Goal: Task Accomplishment & Management: Use online tool/utility

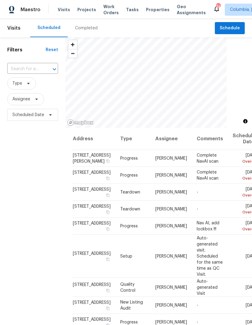
click at [83, 11] on span "Projects" at bounding box center [86, 10] width 19 height 6
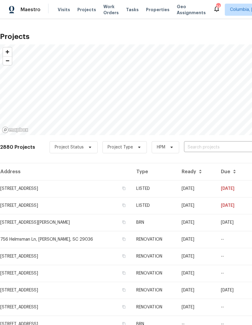
click at [202, 145] on input "text" at bounding box center [218, 147] width 69 height 9
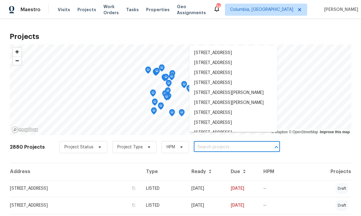
click at [221, 149] on input "text" at bounding box center [228, 147] width 69 height 9
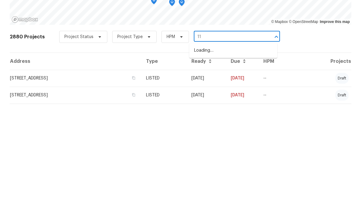
scroll to position [23, 0]
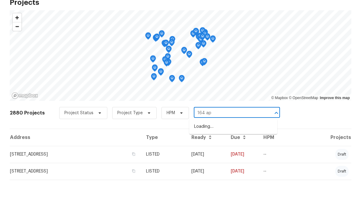
type input "164 app"
click at [230, 156] on li "164 Appletree Ln, West Columbia, SC 29170" at bounding box center [233, 164] width 88 height 16
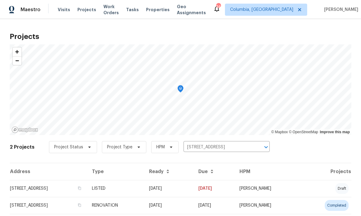
click at [70, 189] on td "[STREET_ADDRESS]" at bounding box center [48, 188] width 77 height 17
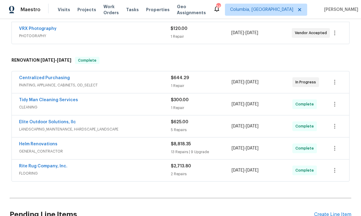
scroll to position [114, 0]
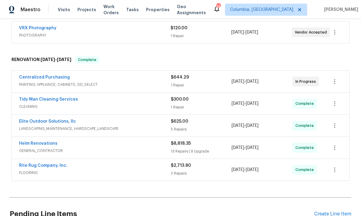
click at [52, 79] on link "Centralized Purchasing" at bounding box center [44, 77] width 51 height 4
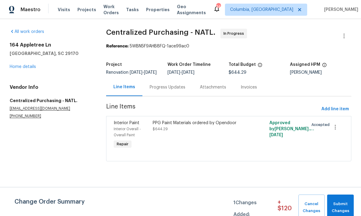
click at [227, 141] on div "PPG Paint Materials ordered by Opendoor $644.29" at bounding box center [199, 135] width 97 height 34
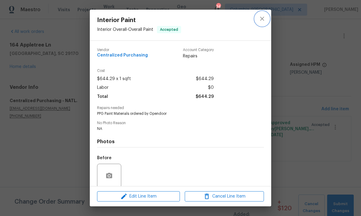
click at [252, 18] on icon "close" at bounding box center [262, 18] width 7 height 7
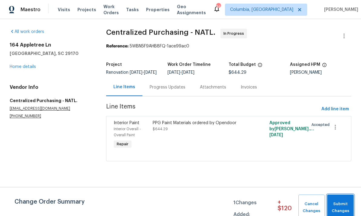
click at [252, 212] on span "Submit Changes" at bounding box center [341, 208] width 21 height 14
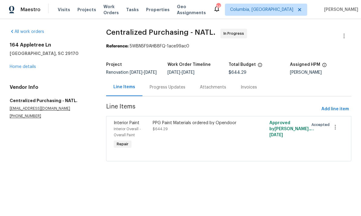
click at [25, 65] on link "Home details" at bounding box center [23, 67] width 26 height 4
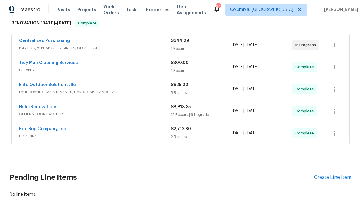
scroll to position [150, 0]
click at [252, 180] on div "Create Line Item" at bounding box center [332, 178] width 37 height 6
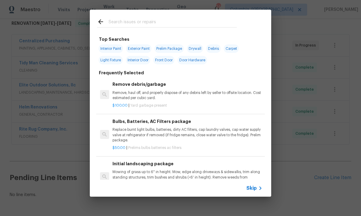
click at [135, 27] on input "text" at bounding box center [173, 22] width 128 height 9
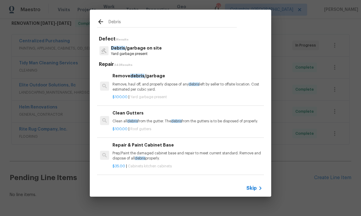
type input "Debris"
click at [170, 52] on div "Debris /garbage on site Yard garbage present" at bounding box center [180, 51] width 167 height 16
click at [146, 85] on p "Remove, haul off, and properly dispose of any debris left by seller to offsite …" at bounding box center [188, 87] width 150 height 10
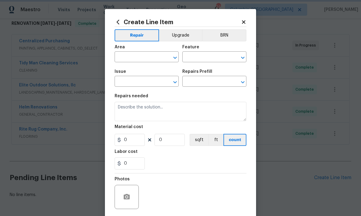
type input "Debris/garbage on site"
type input "Remove debris/garbage $100.00"
type textarea "Remove, haul off, and properly dispose of any debris left by seller to offsite …"
type input "100"
type input "1"
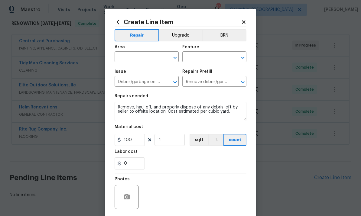
click at [148, 60] on input "text" at bounding box center [138, 57] width 47 height 9
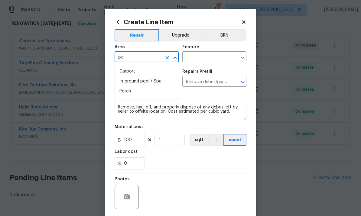
type input "p"
click at [143, 75] on li "Back" at bounding box center [147, 72] width 64 height 10
type input "Back"
click at [212, 60] on input "text" at bounding box center [206, 57] width 47 height 9
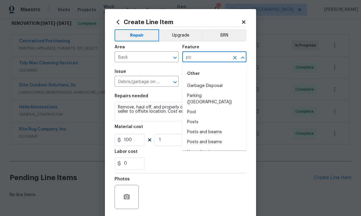
type input "p"
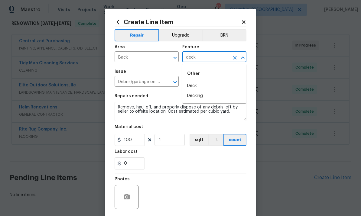
click at [202, 89] on li "Deck" at bounding box center [215, 86] width 64 height 10
type input "Deck"
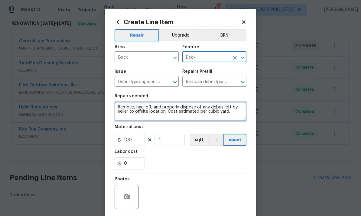
click at [156, 111] on textarea "Remove, haul off, and properly dispose of any debris left by seller to offsite …" at bounding box center [181, 111] width 132 height 19
click at [165, 113] on textarea "Remove, haul off, and properly dispose of any debris left by seller to offsite …" at bounding box center [181, 111] width 132 height 19
click at [165, 112] on textarea "Remove, haul off, and properly dispose of any debris left by seller to offsite …" at bounding box center [181, 111] width 132 height 19
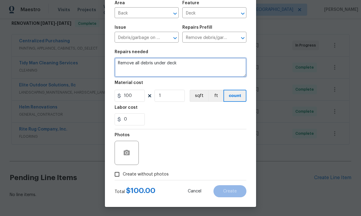
scroll to position [45, 0]
type textarea "Remove all debris under deck"
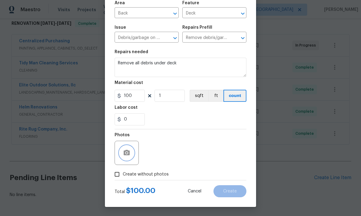
click at [133, 157] on button "button" at bounding box center [127, 153] width 15 height 15
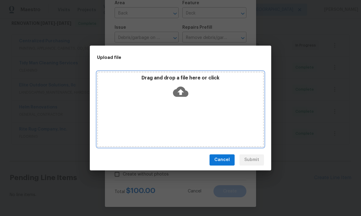
click at [184, 91] on icon at bounding box center [180, 92] width 15 height 10
